Goal: Transaction & Acquisition: Purchase product/service

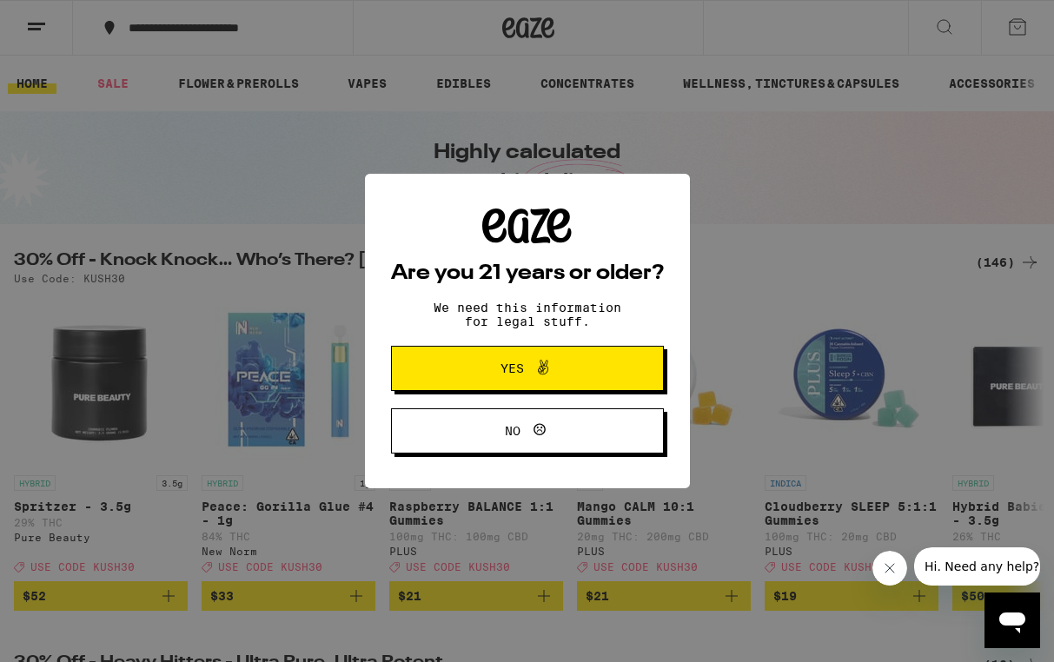
click at [573, 375] on span "Yes" at bounding box center [527, 368] width 132 height 23
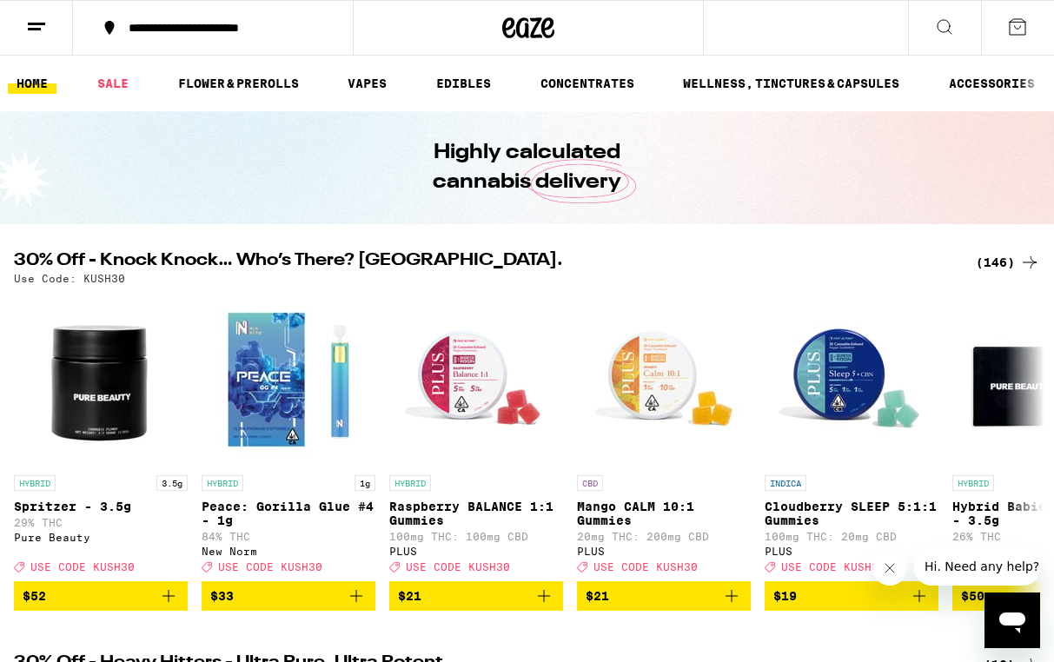
click at [952, 23] on icon at bounding box center [944, 27] width 21 height 21
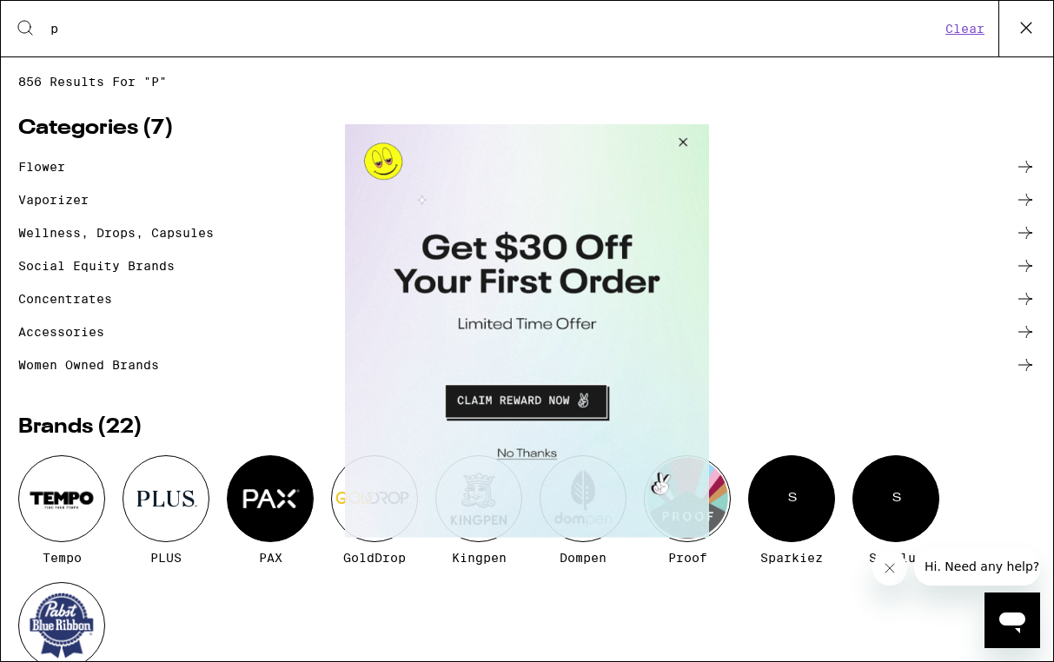
click at [684, 142] on button "Close Modal" at bounding box center [680, 145] width 47 height 42
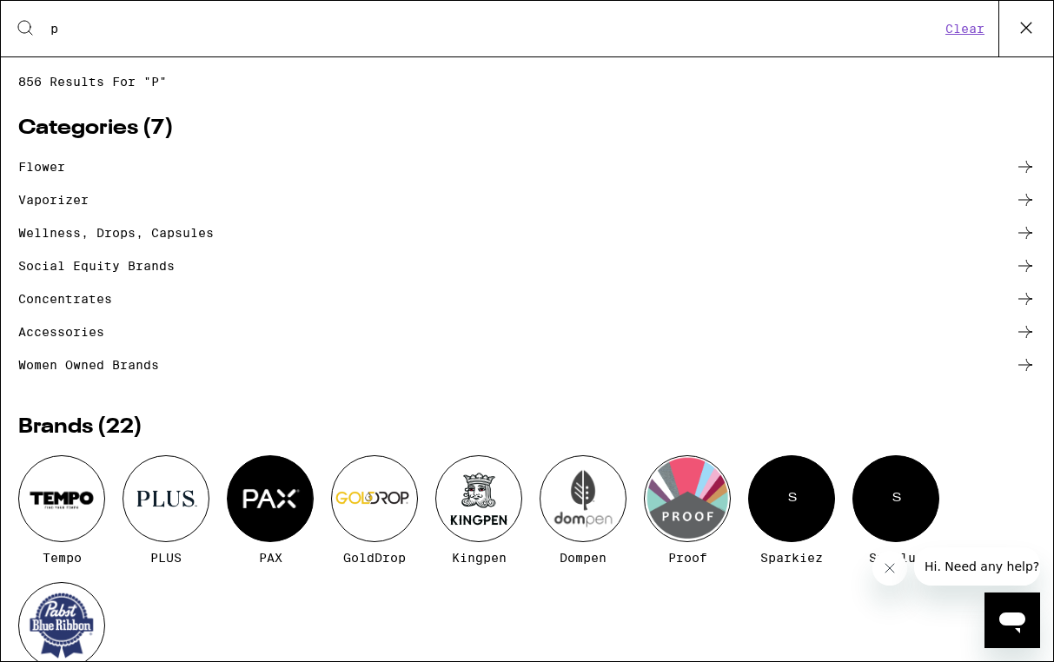
click at [76, 30] on input "p" at bounding box center [495, 29] width 891 height 16
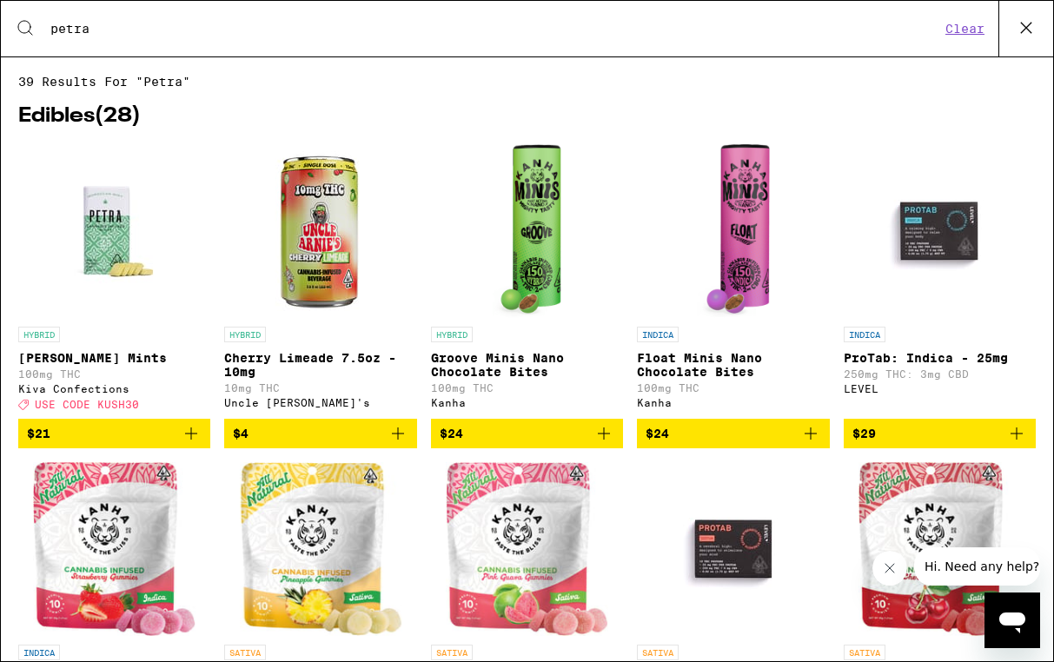
type input "petra"
click at [97, 273] on img "Open page for Petra Moroccan Mints from Kiva Confections" at bounding box center [115, 231] width 174 height 174
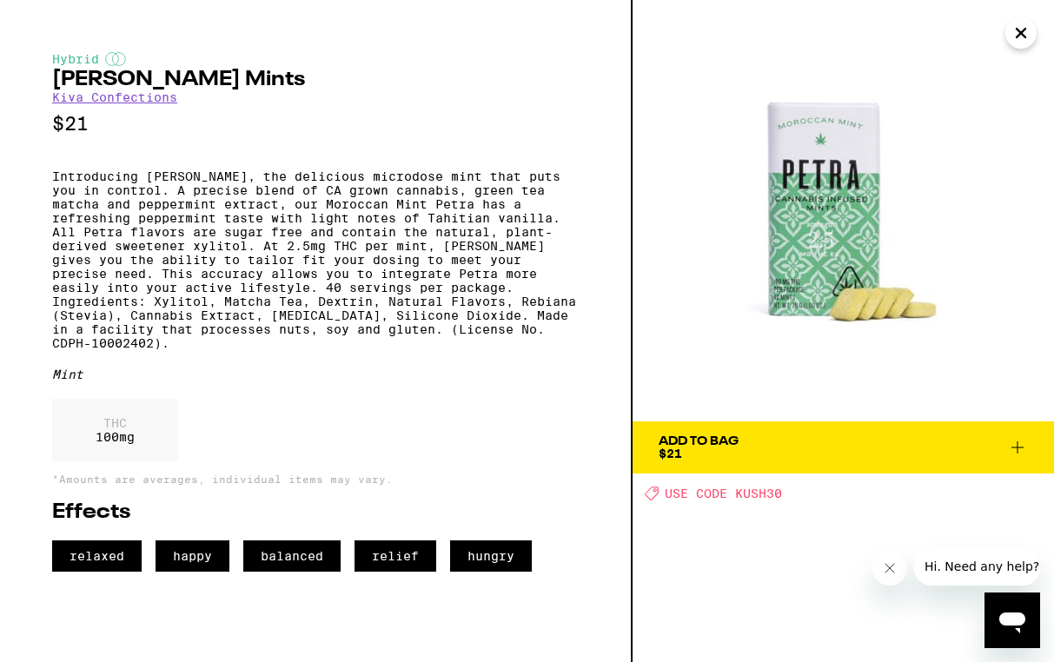
click at [1020, 33] on icon "Close" at bounding box center [1021, 33] width 9 height 9
